Goal: Navigation & Orientation: Find specific page/section

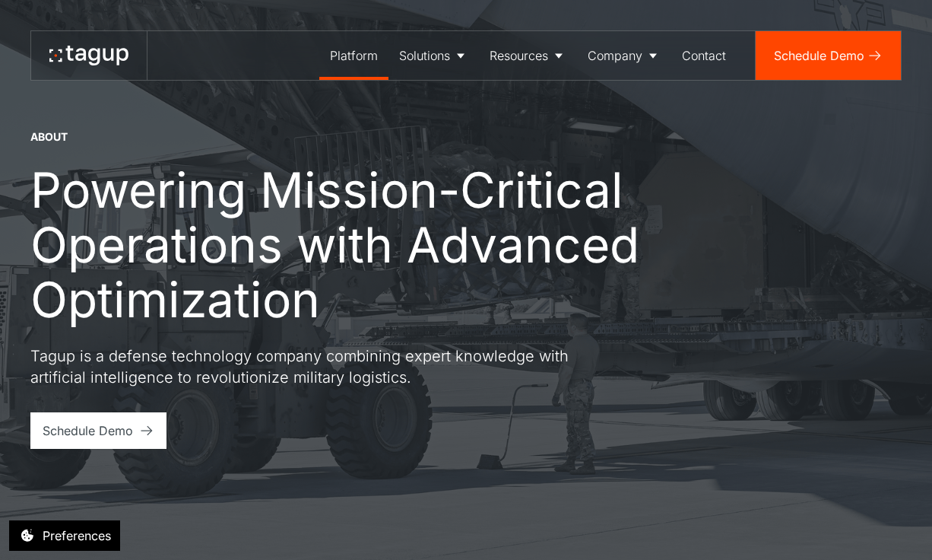
click at [354, 57] on div "Platform" at bounding box center [354, 55] width 48 height 18
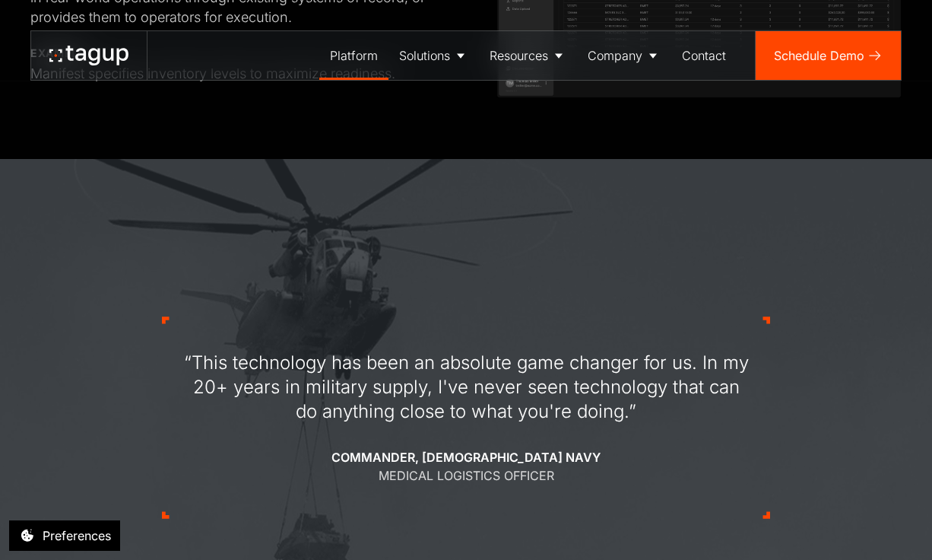
scroll to position [1704, 0]
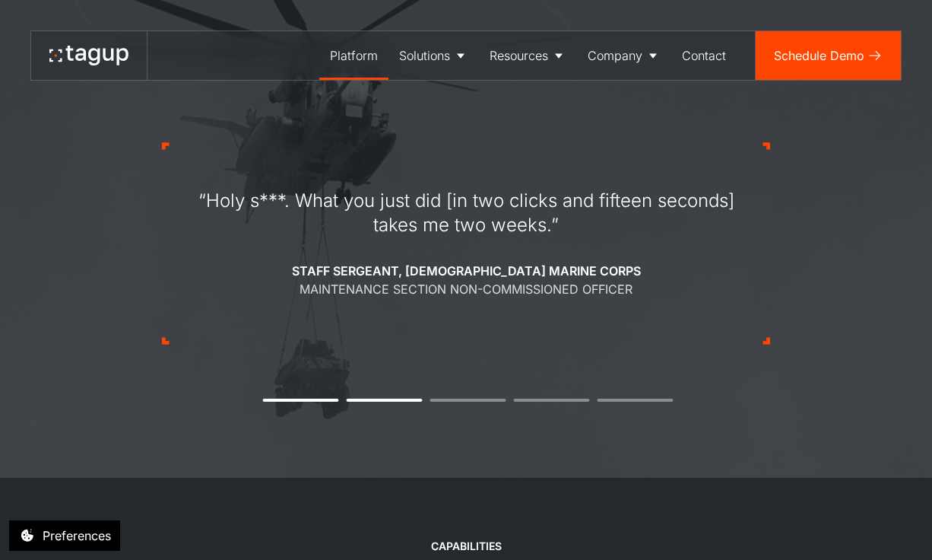
click at [359, 52] on div "Platform" at bounding box center [354, 55] width 48 height 18
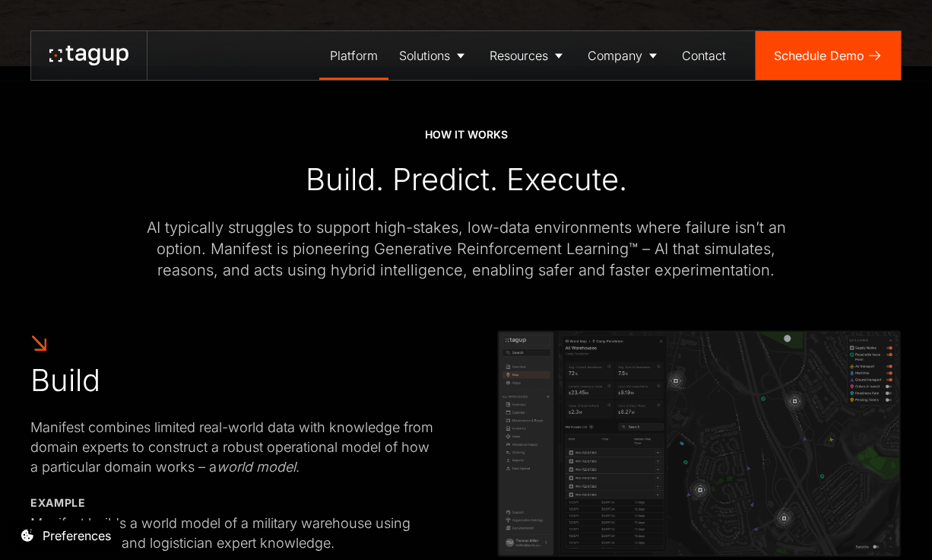
scroll to position [499, 0]
